Goal: Information Seeking & Learning: Learn about a topic

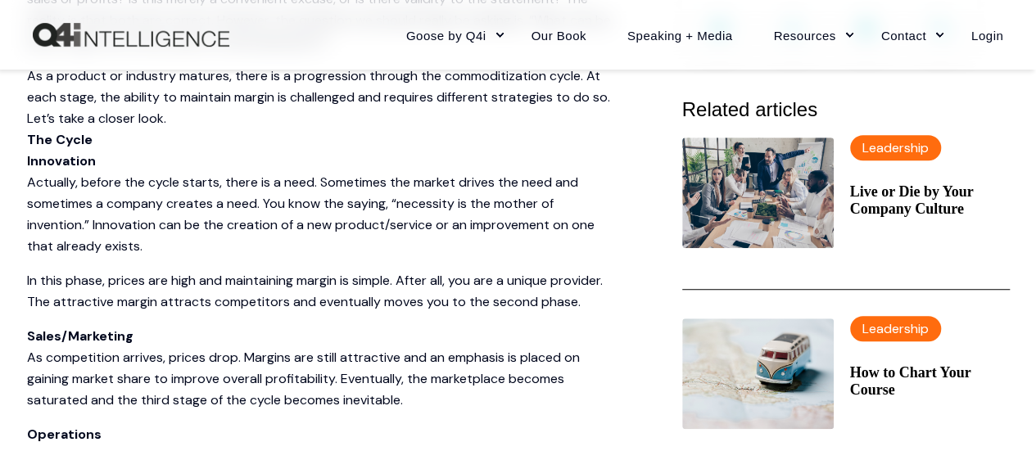
scroll to position [655, 0]
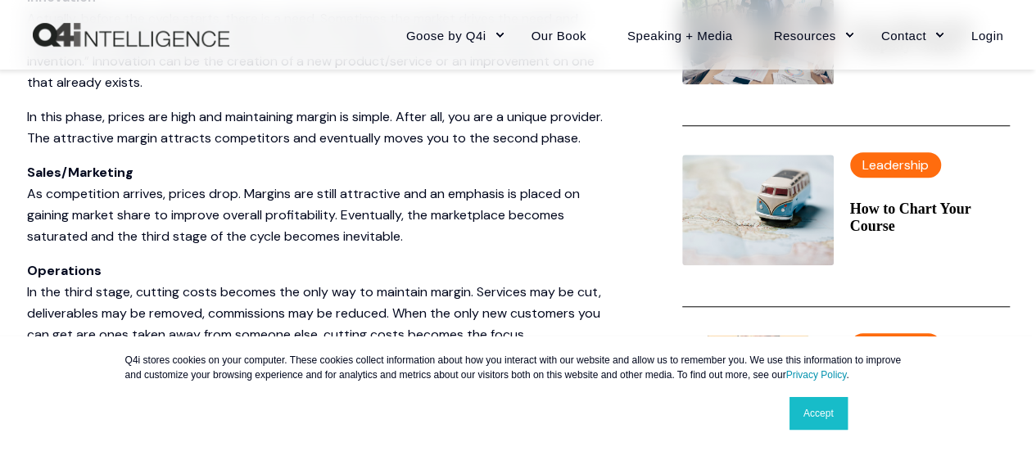
click at [827, 418] on link "Accept" at bounding box center [818, 413] width 58 height 33
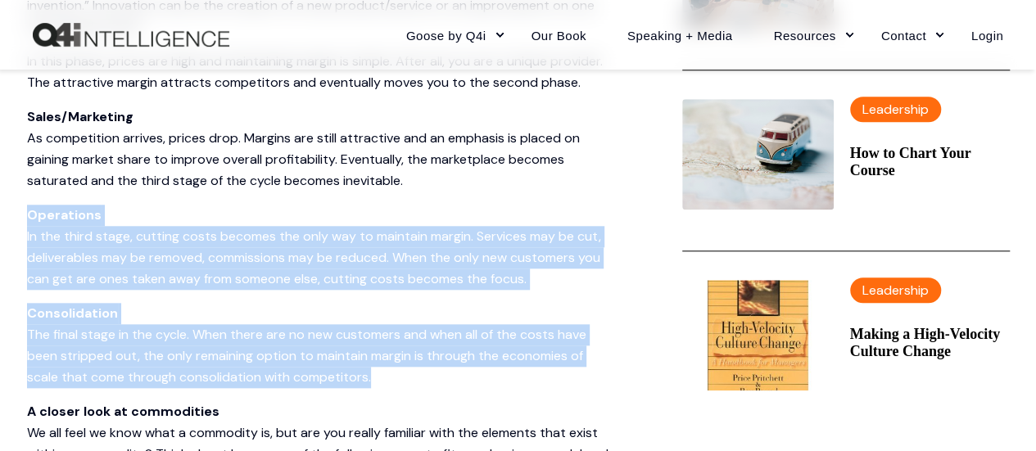
scroll to position [573, 0]
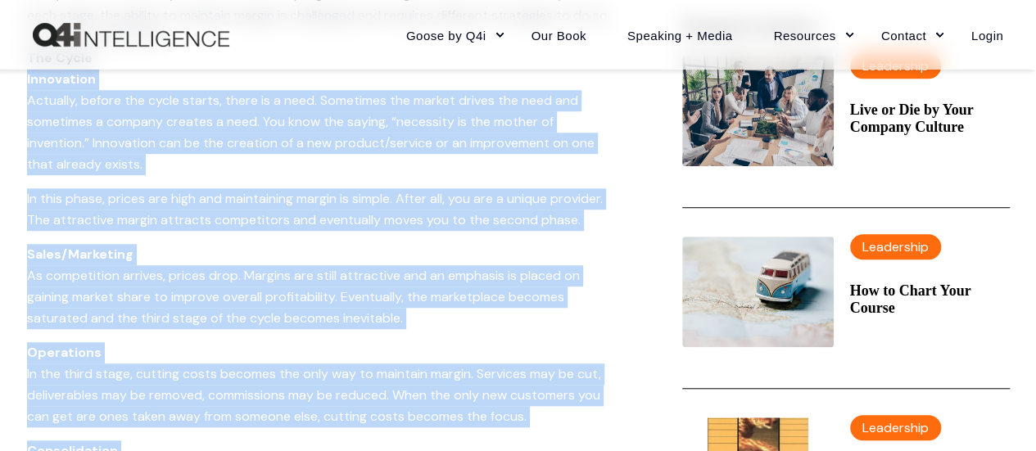
drag, startPoint x: 376, startPoint y: 268, endPoint x: 3, endPoint y: 83, distance: 416.1
copy span "Loremipsum Dolorsit, ametco adi elits doeius, tempo in u labo. Etdolorem ali en…"
click at [148, 225] on p "In this phase, prices are high and maintaining margin is simple. After all, you…" at bounding box center [322, 209] width 590 height 43
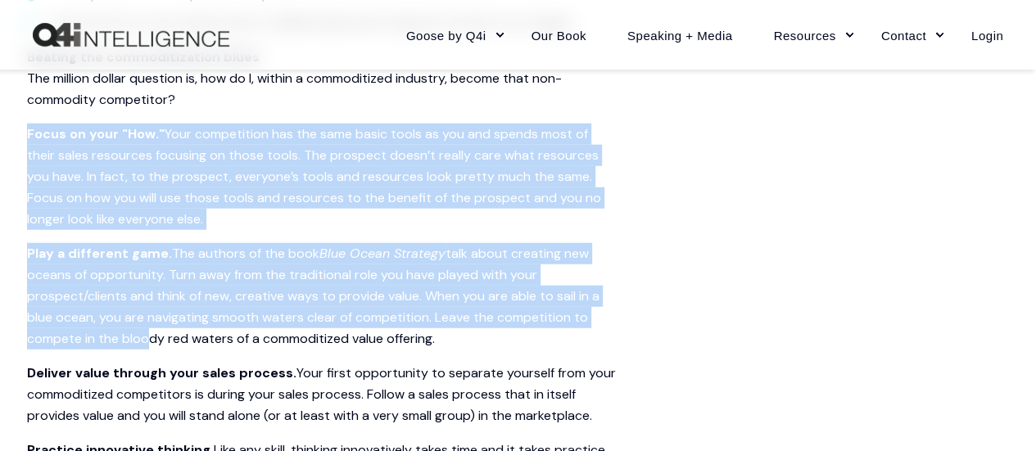
scroll to position [2047, 0]
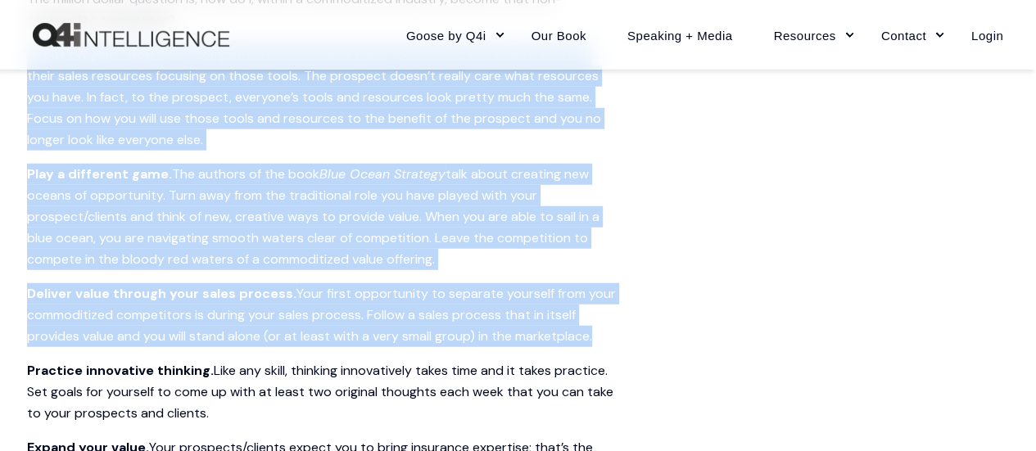
drag, startPoint x: 29, startPoint y: 212, endPoint x: 639, endPoint y: 332, distance: 621.7
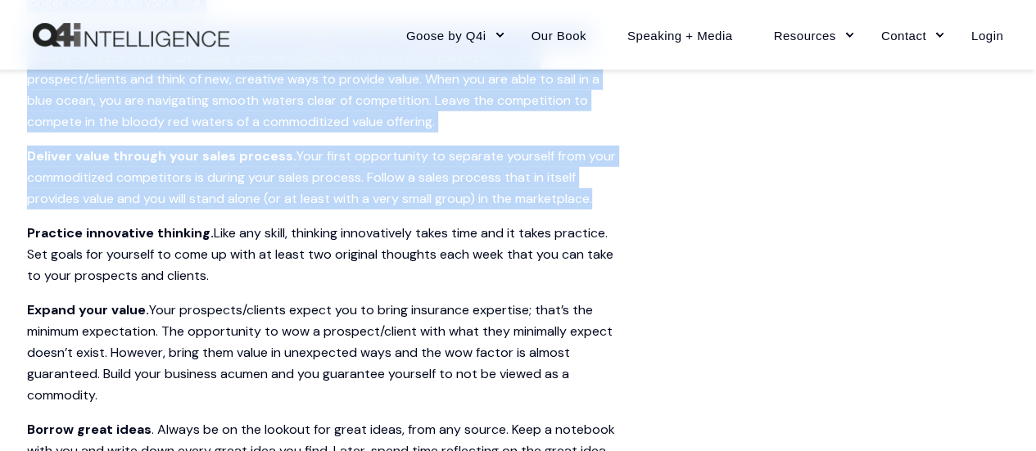
scroll to position [2211, 0]
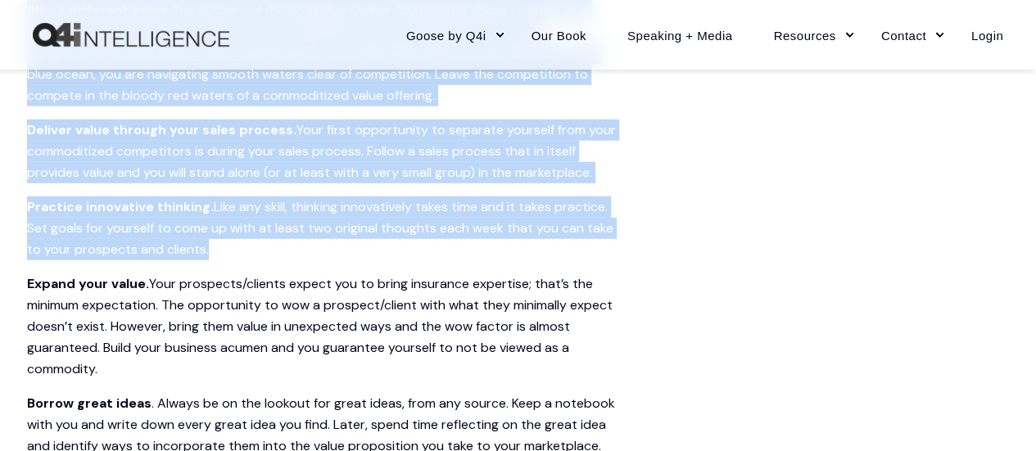
click at [249, 252] on p "Practice innovative thinking. Like any skill, thinking innovatively takes time …" at bounding box center [322, 229] width 590 height 64
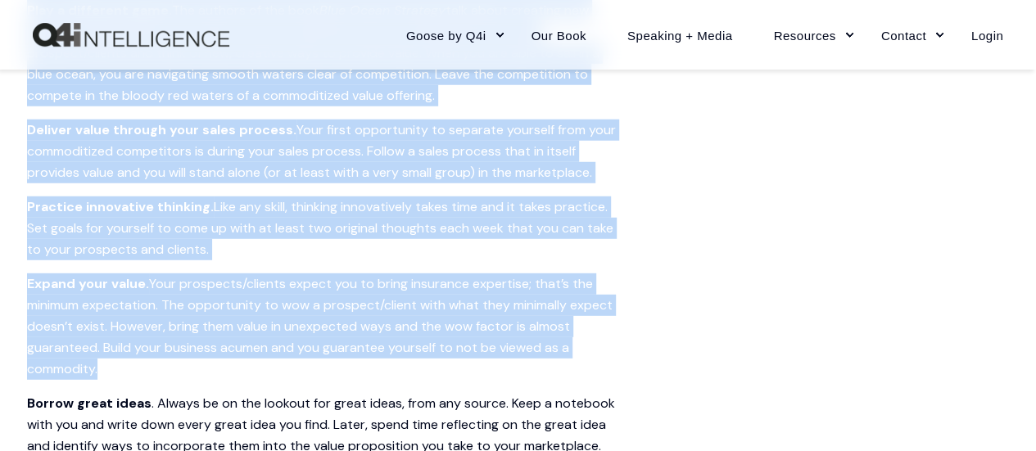
click at [144, 365] on p "Expand your value. Your prospects/clients expect you to bring insurance experti…" at bounding box center [322, 327] width 590 height 106
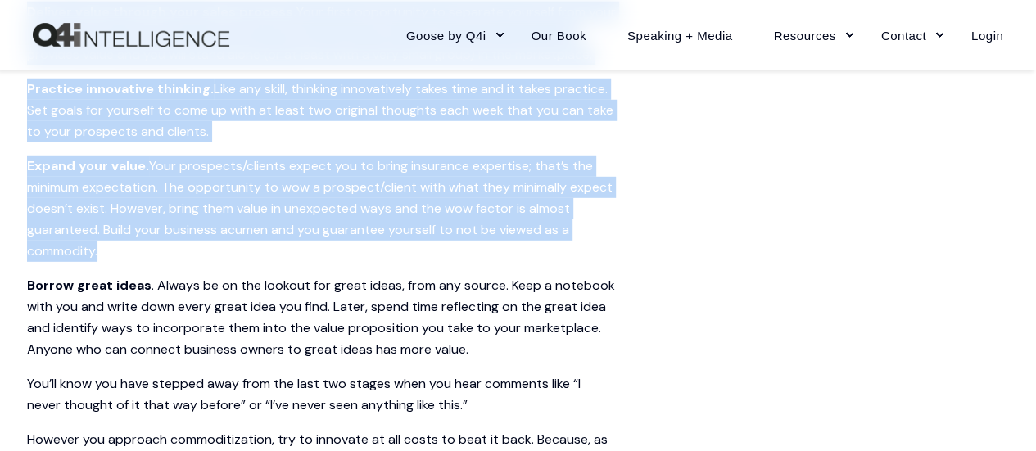
scroll to position [2375, 0]
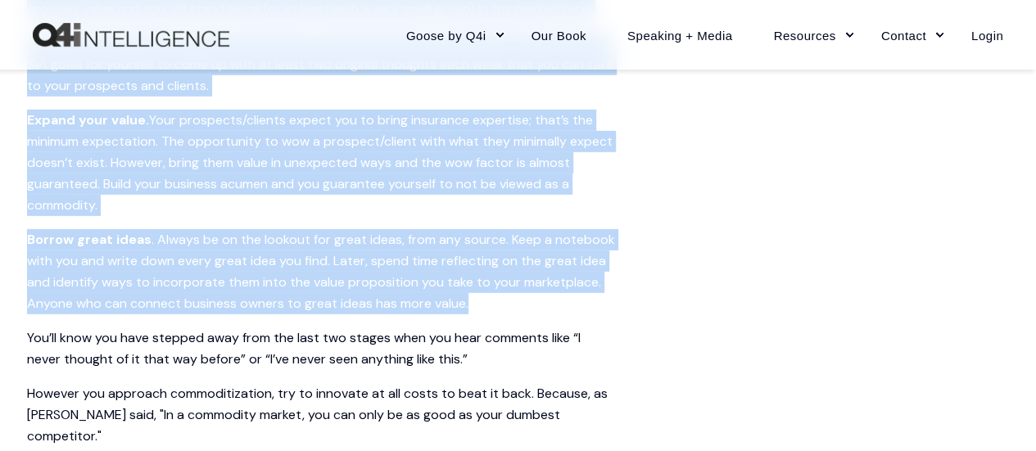
click at [476, 301] on p "Borrow great ideas . Always be on the lookout for great ideas, from any source.…" at bounding box center [322, 271] width 590 height 85
copy span "Lorem ip dolo "Sit." Amet consectetur adi eli sedd eiusm tempo in utl etd magna…"
click at [314, 238] on p "Borrow great ideas . Always be on the lookout for great ideas, from any source.…" at bounding box center [322, 271] width 590 height 85
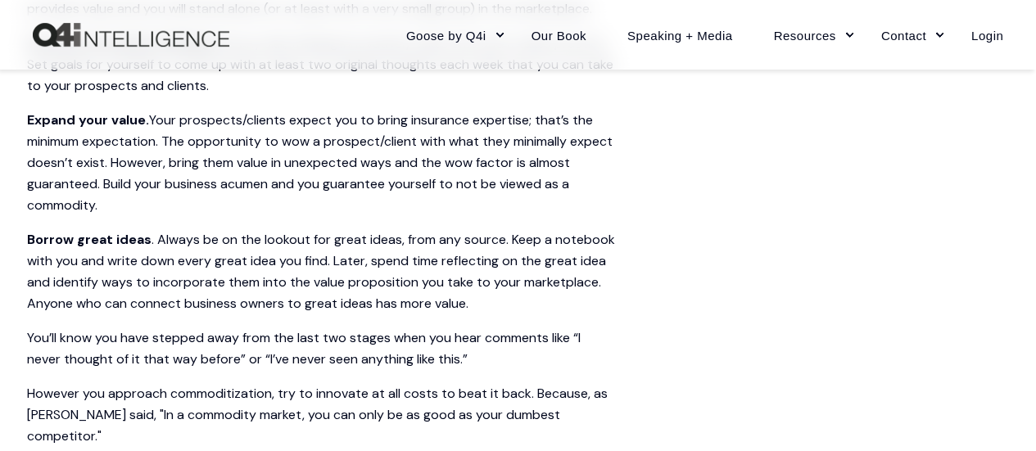
scroll to position [2621, 0]
